Goal: Task Accomplishment & Management: Manage account settings

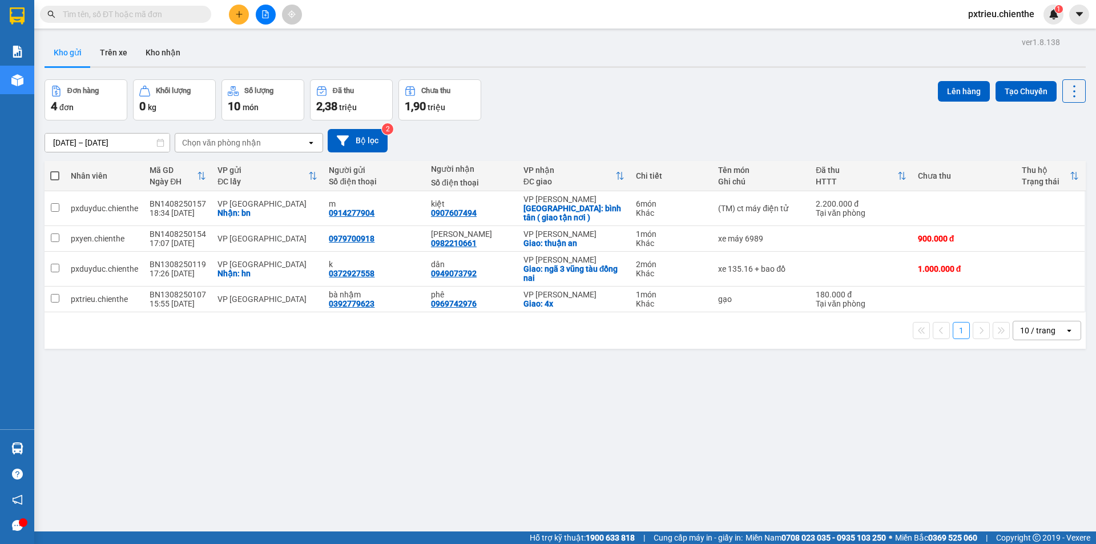
click at [64, 12] on input "text" at bounding box center [130, 14] width 135 height 13
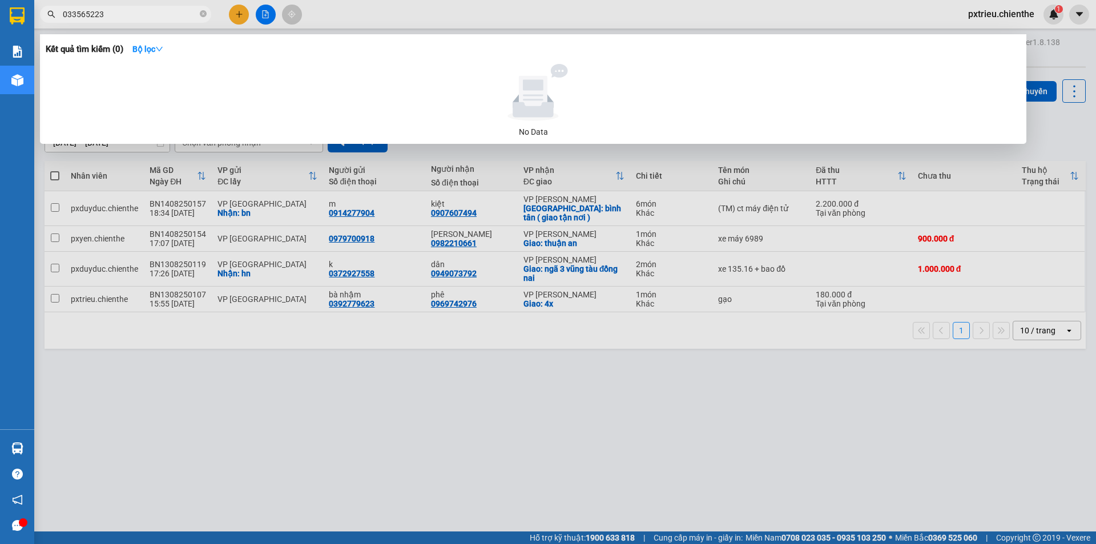
type input "0335652236"
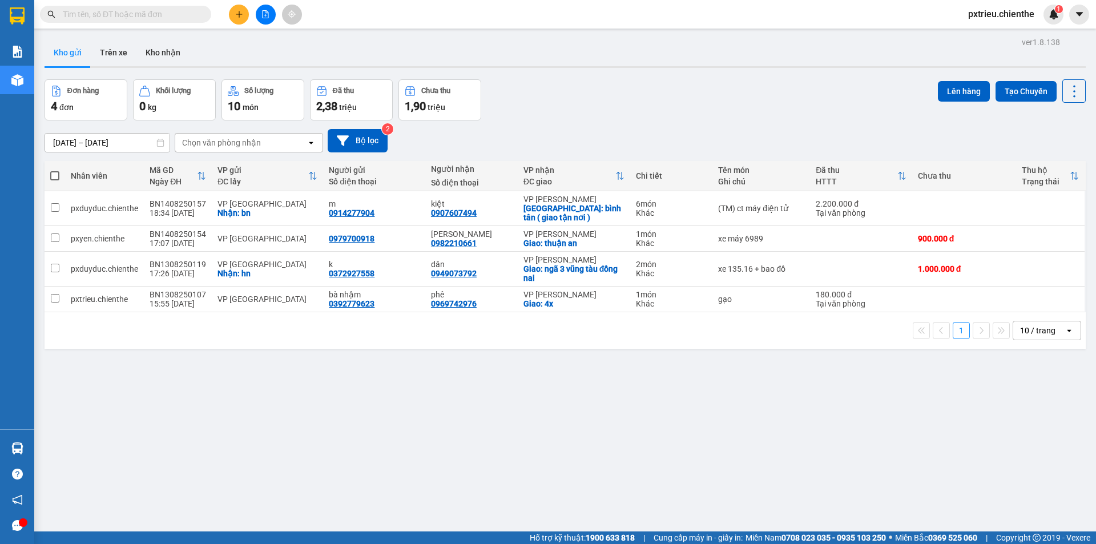
paste input "0979722841"
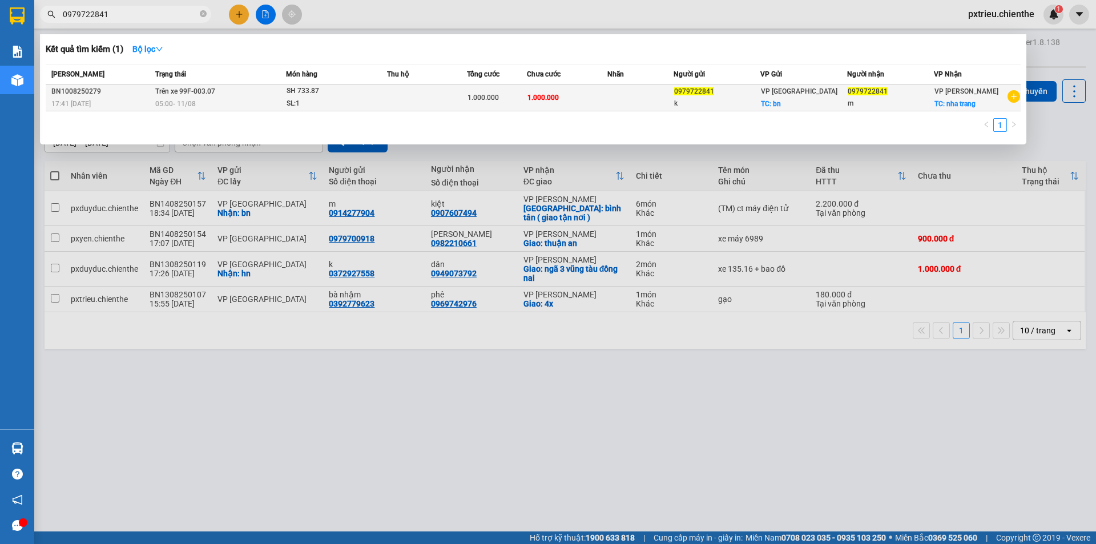
type input "0979722841"
click at [260, 96] on td "Trên xe 99F-003.07 05:00 [DATE]" at bounding box center [219, 97] width 134 height 27
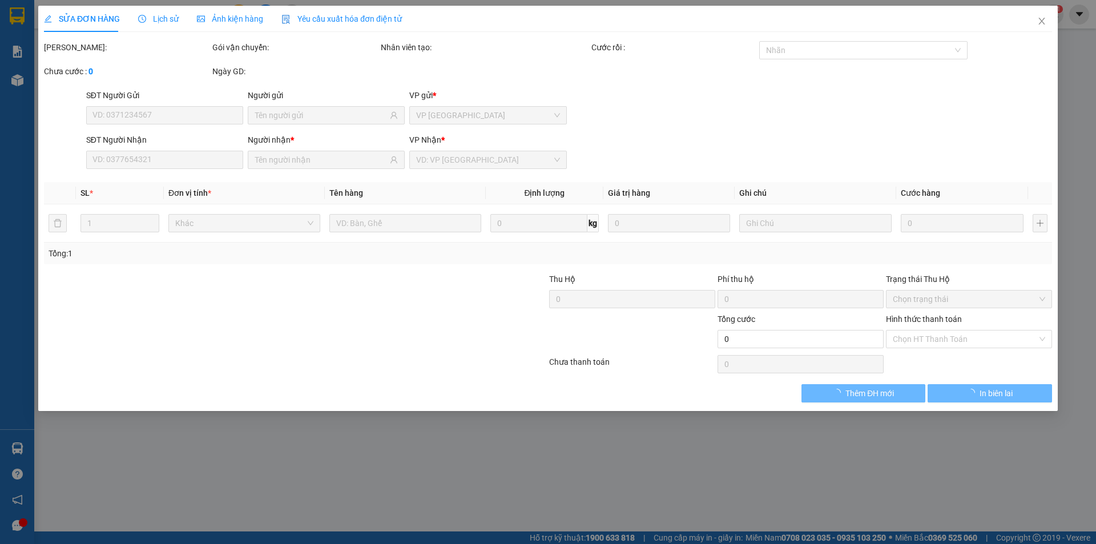
type input "0979722841"
type input "k"
type input "0979722841"
type input "m"
type input "1.000.000"
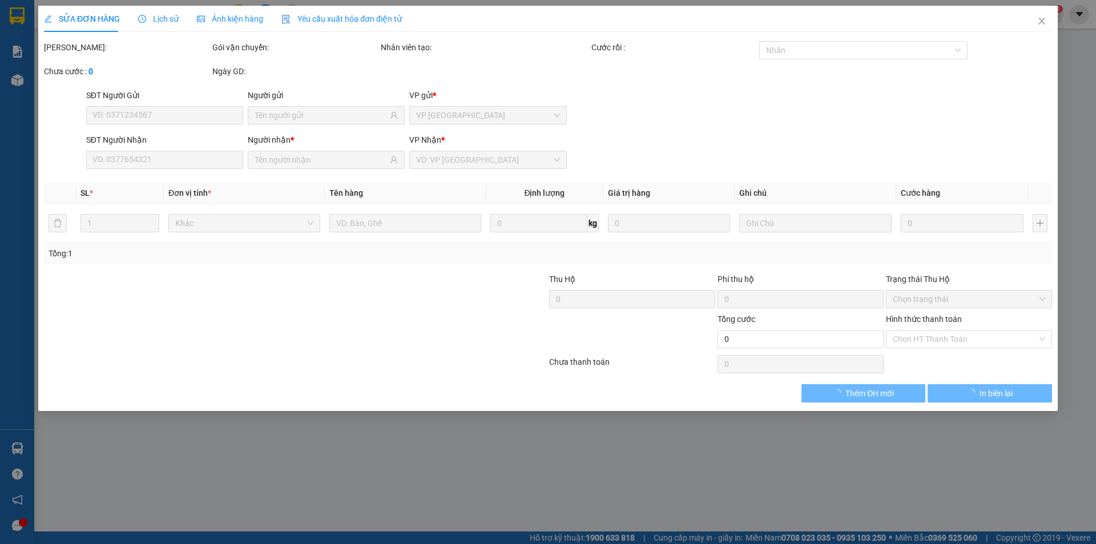
type input "1.000.000"
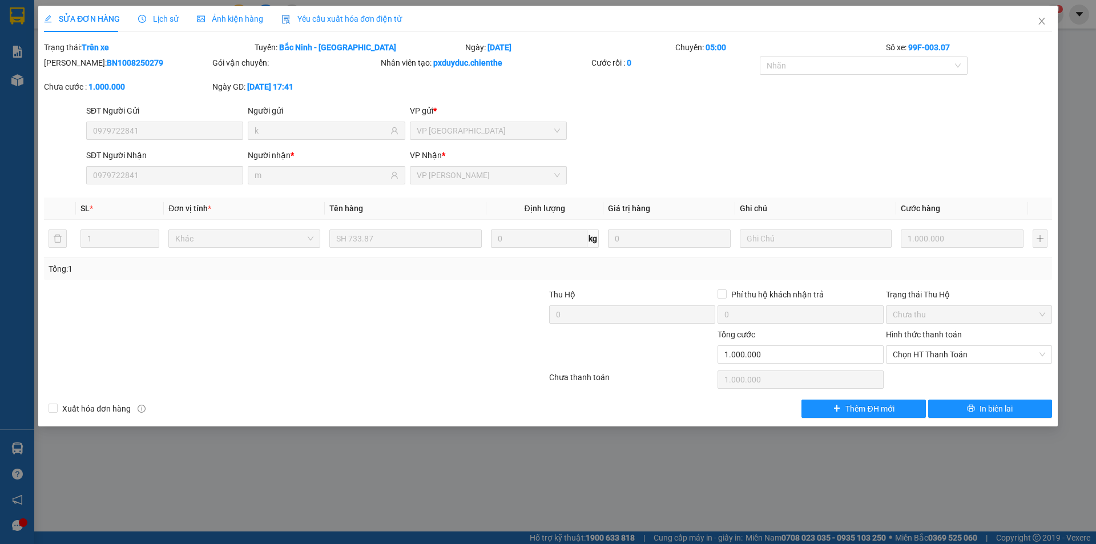
click at [209, 18] on span "Ảnh kiện hàng" at bounding box center [230, 18] width 66 height 9
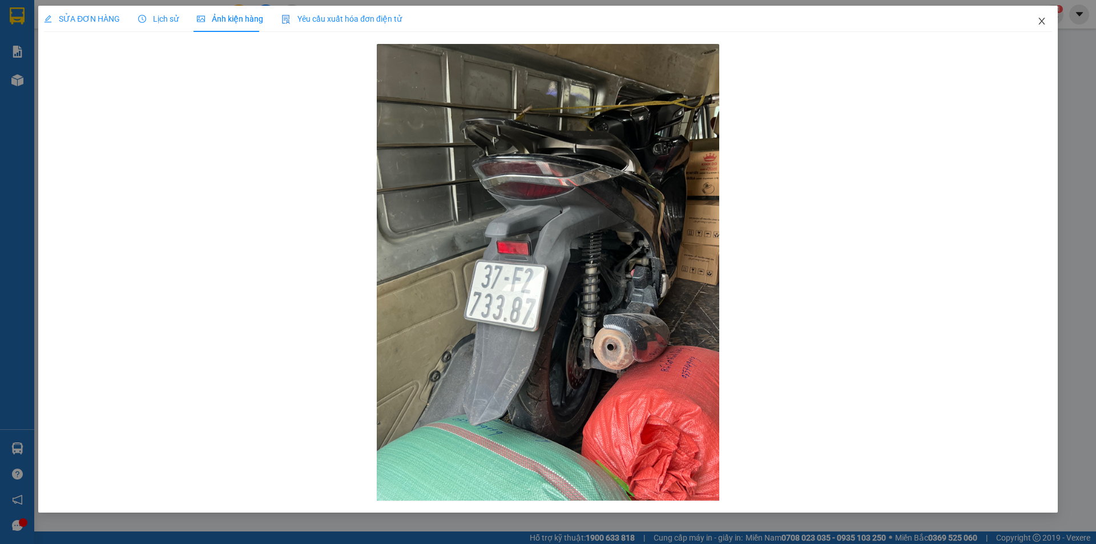
click at [1039, 15] on span "Close" at bounding box center [1042, 22] width 32 height 32
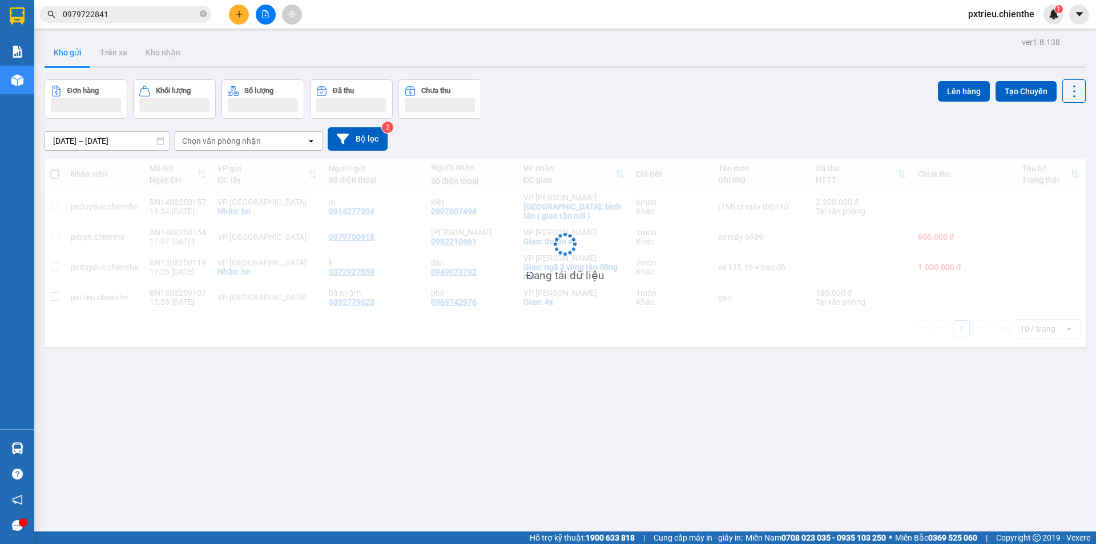
click at [1041, 22] on div "pxtrieu.chienthe 1" at bounding box center [1011, 15] width 104 height 20
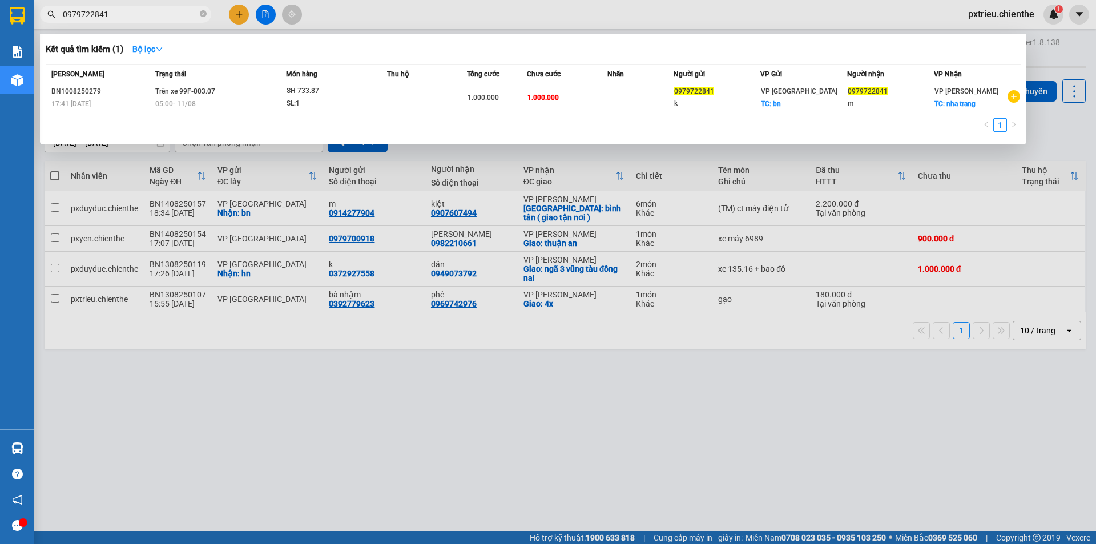
click at [114, 16] on input "0979722841" at bounding box center [130, 14] width 135 height 13
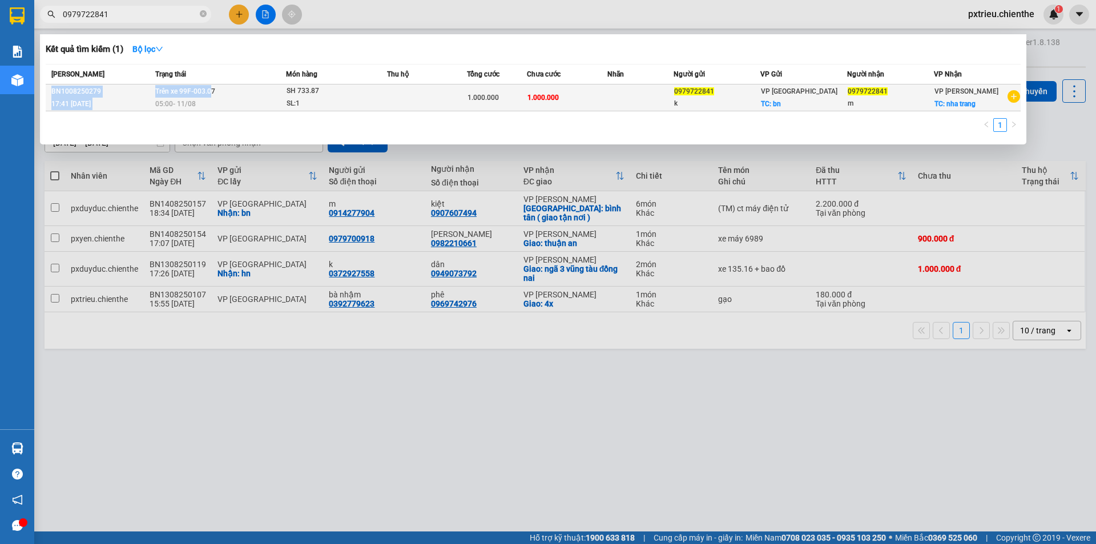
click at [209, 85] on table "Mã ĐH Trạng thái Món hàng Thu hộ Tổng cước Chưa cước Nhãn Người gửi VP Gửi Ngườ…" at bounding box center [533, 87] width 975 height 47
click at [215, 98] on td "Trên xe 99F-003.07 05:00 [DATE]" at bounding box center [219, 97] width 134 height 27
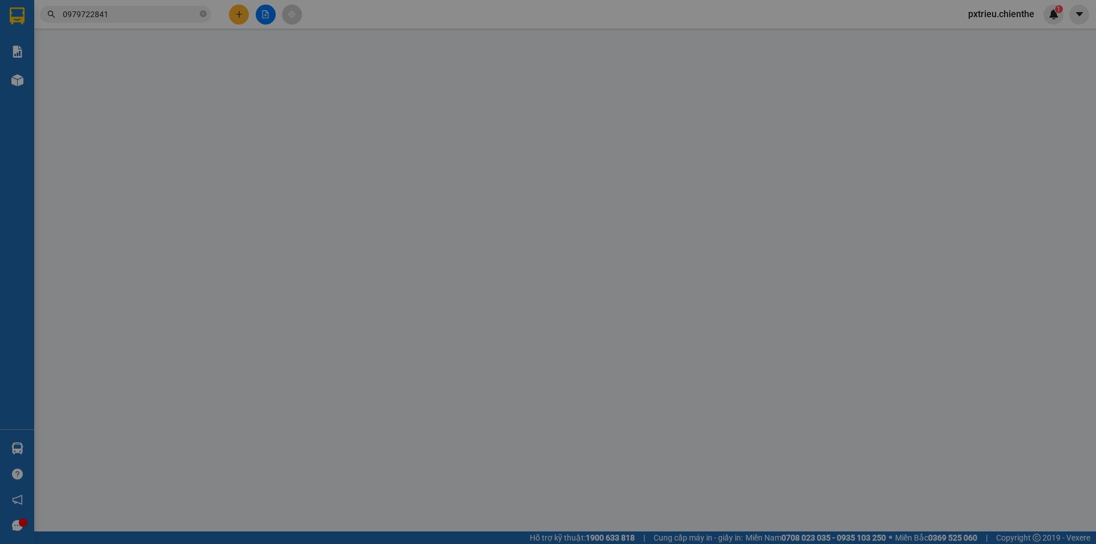
type input "0979722841"
type input "k"
type input "0979722841"
type input "m"
type input "1.000.000"
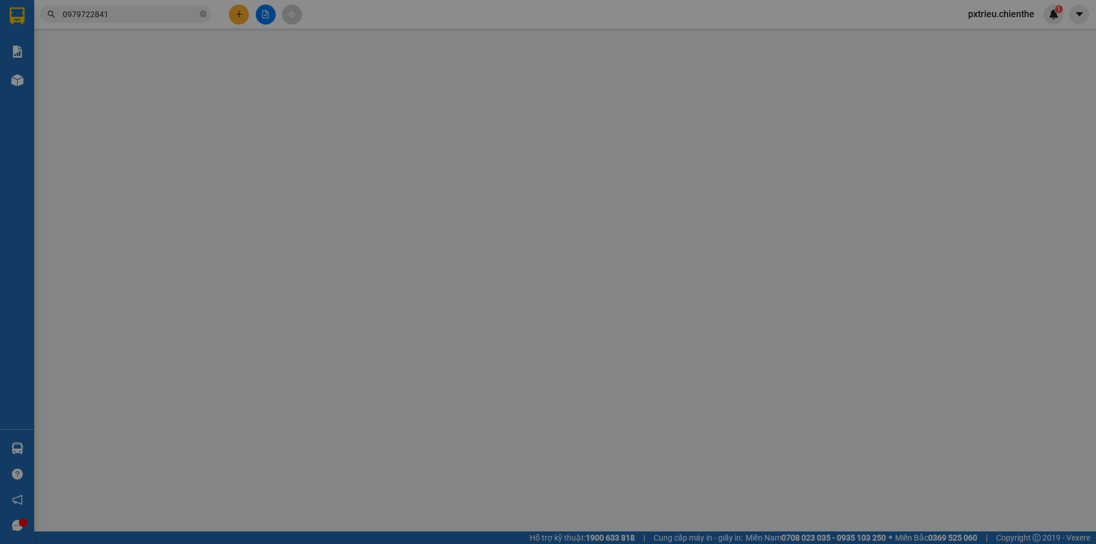
type input "1.000.000"
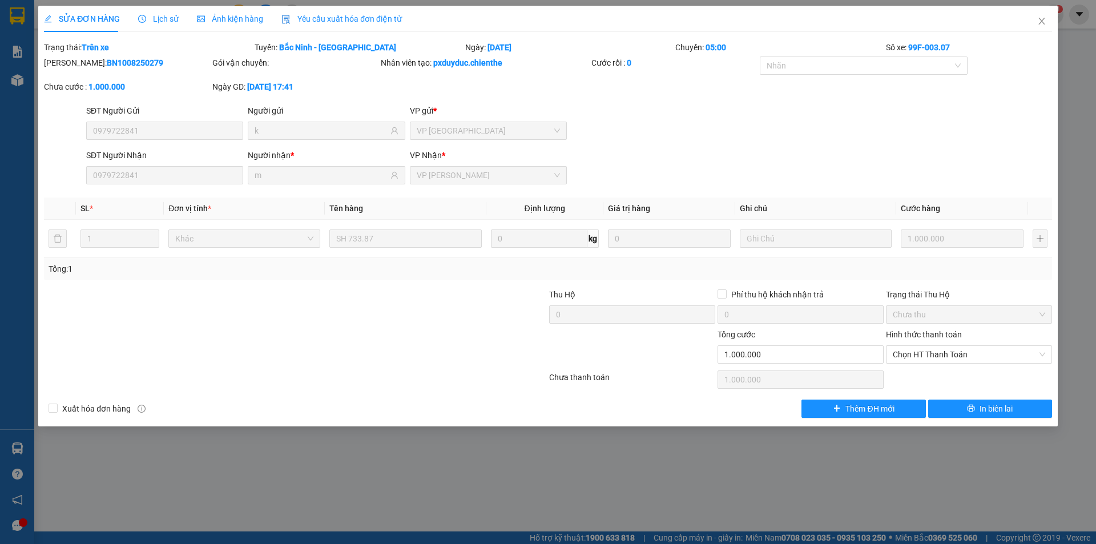
click at [205, 7] on div "Ảnh kiện hàng" at bounding box center [230, 19] width 66 height 26
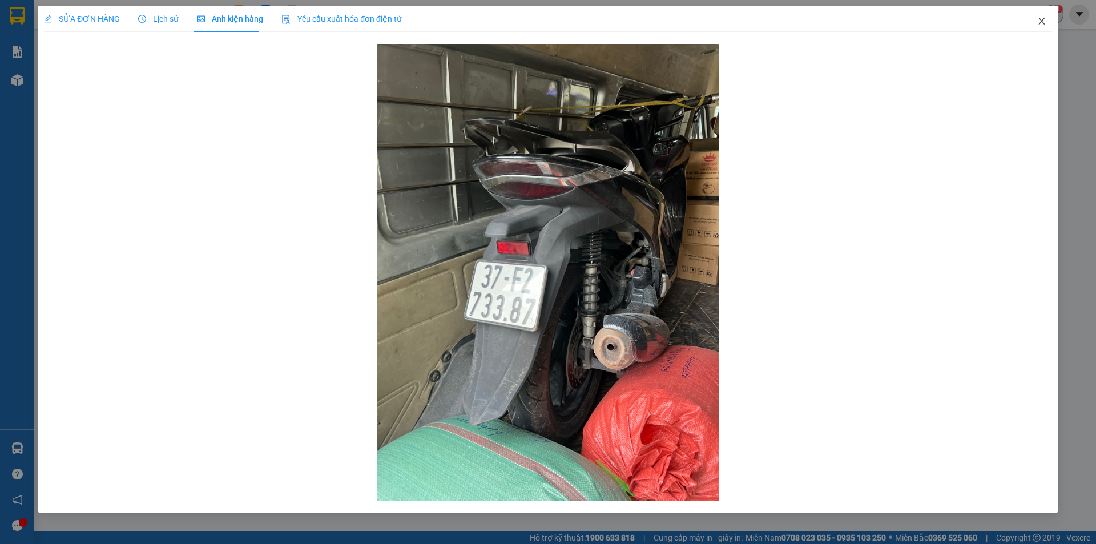
click at [1044, 18] on icon "close" at bounding box center [1041, 21] width 9 height 9
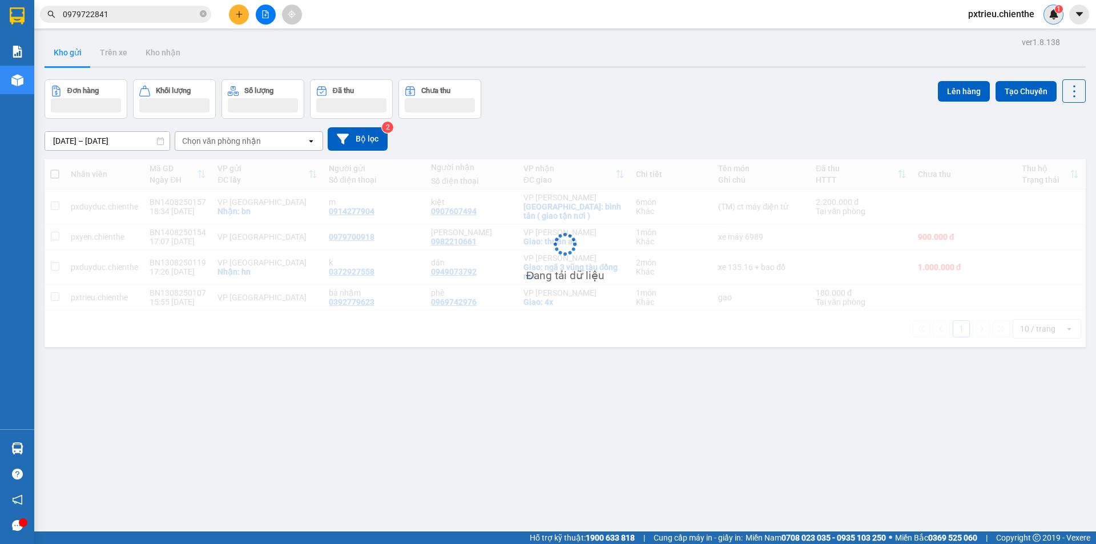
click at [1045, 18] on div "1" at bounding box center [1053, 15] width 20 height 20
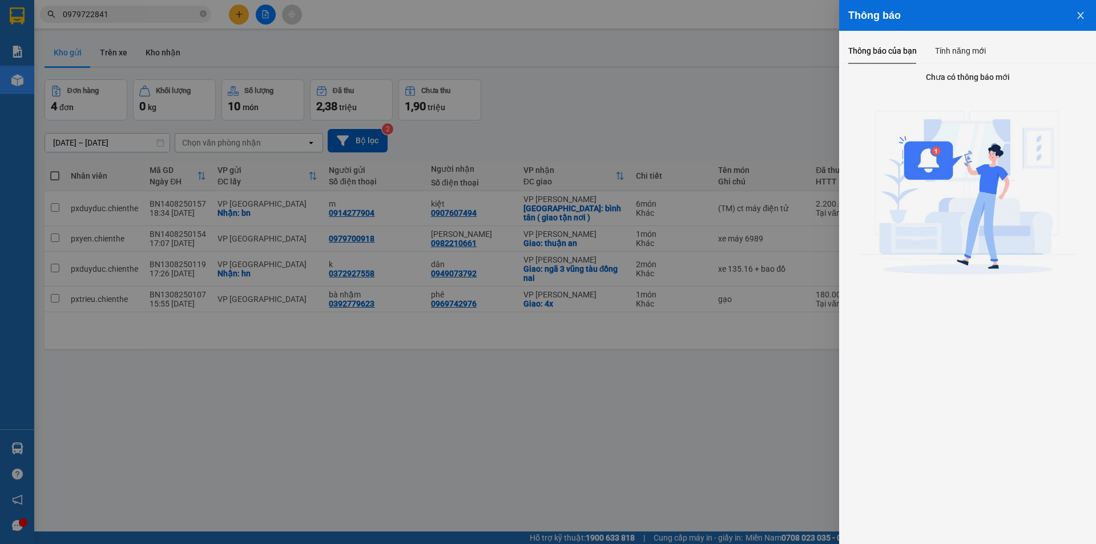
click at [153, 5] on div at bounding box center [548, 272] width 1096 height 544
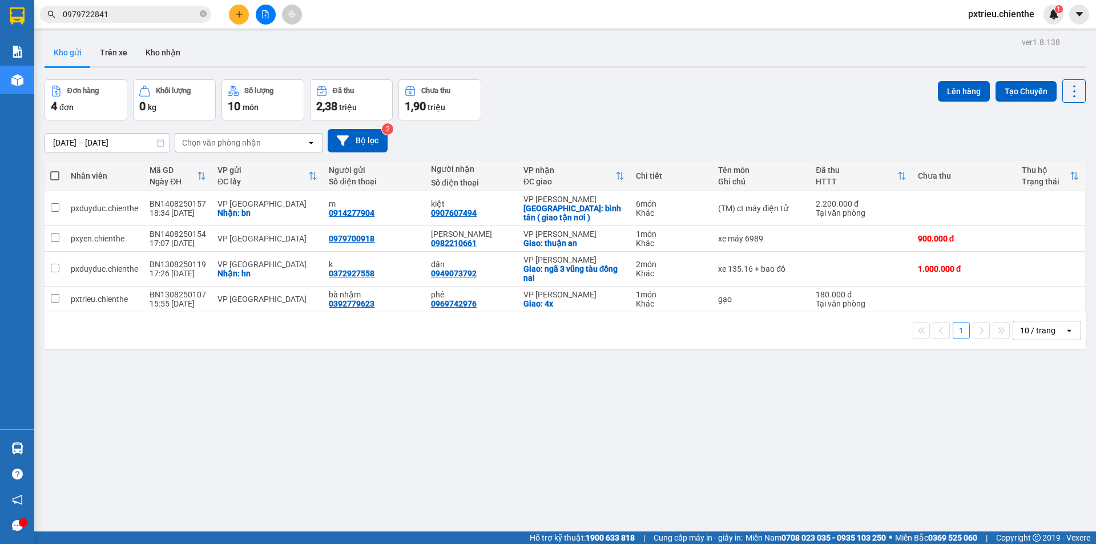
click at [199, 25] on div "Kết quả tìm kiếm ( 1 ) Bộ lọc Mã ĐH Trạng thái Món hàng Thu hộ Tổng cước Chưa c…" at bounding box center [548, 14] width 1096 height 29
click at [205, 10] on span at bounding box center [203, 14] width 7 height 11
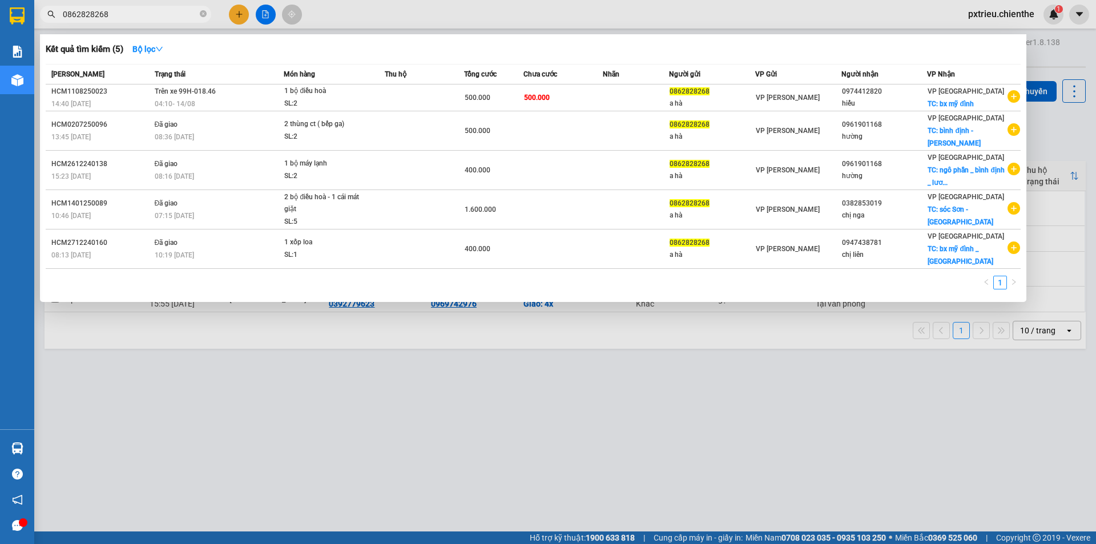
type input "0862828268"
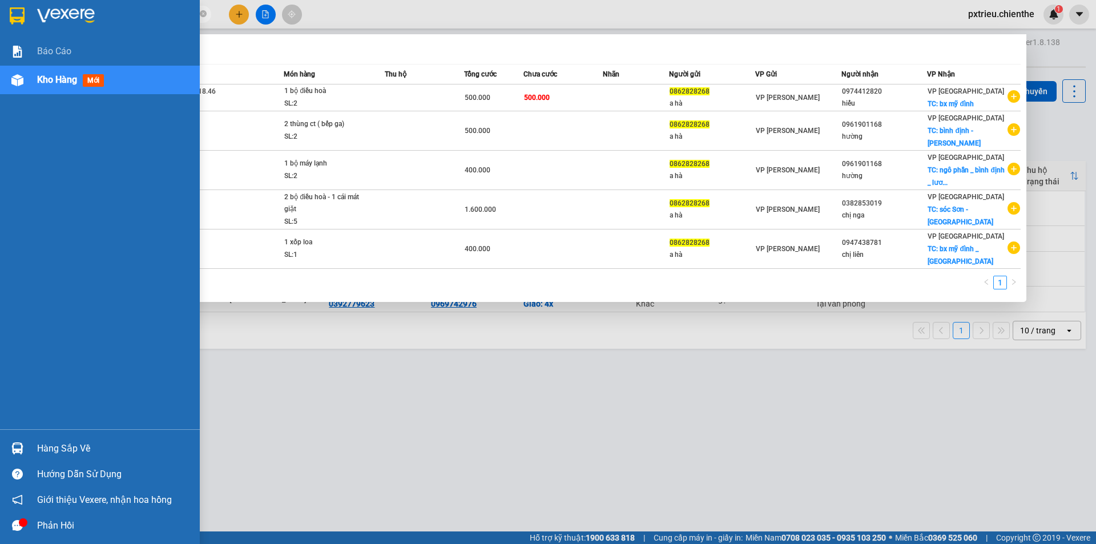
drag, startPoint x: 132, startPoint y: 15, endPoint x: 0, endPoint y: 34, distance: 133.2
click at [0, 34] on section "Kết quả tìm kiếm ( 5 ) Bộ lọc Mã ĐH Trạng thái Món hàng Thu hộ Tổng cước Chưa c…" at bounding box center [548, 272] width 1096 height 544
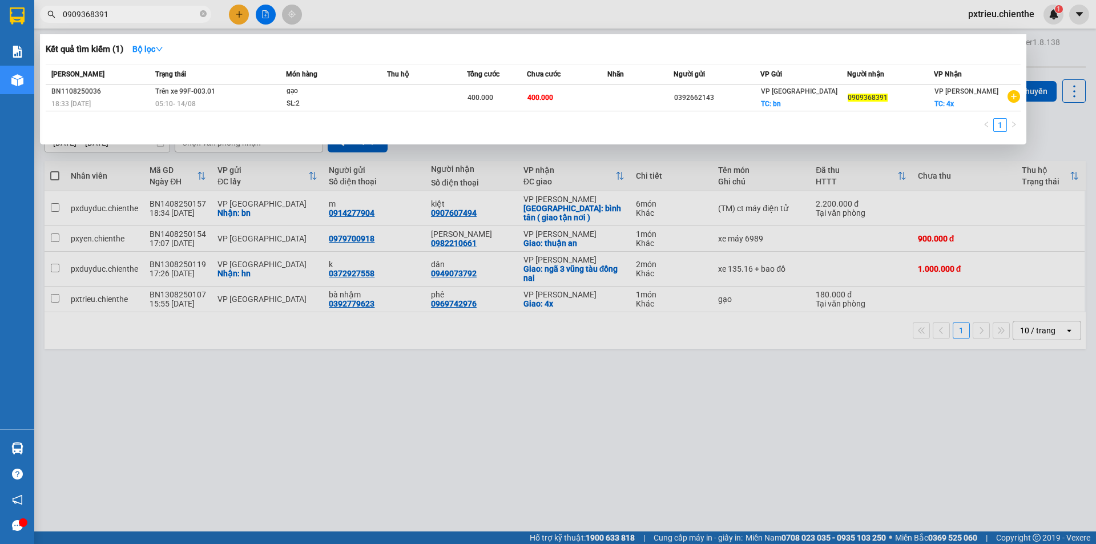
type input "0909368391"
